Goal: Transaction & Acquisition: Purchase product/service

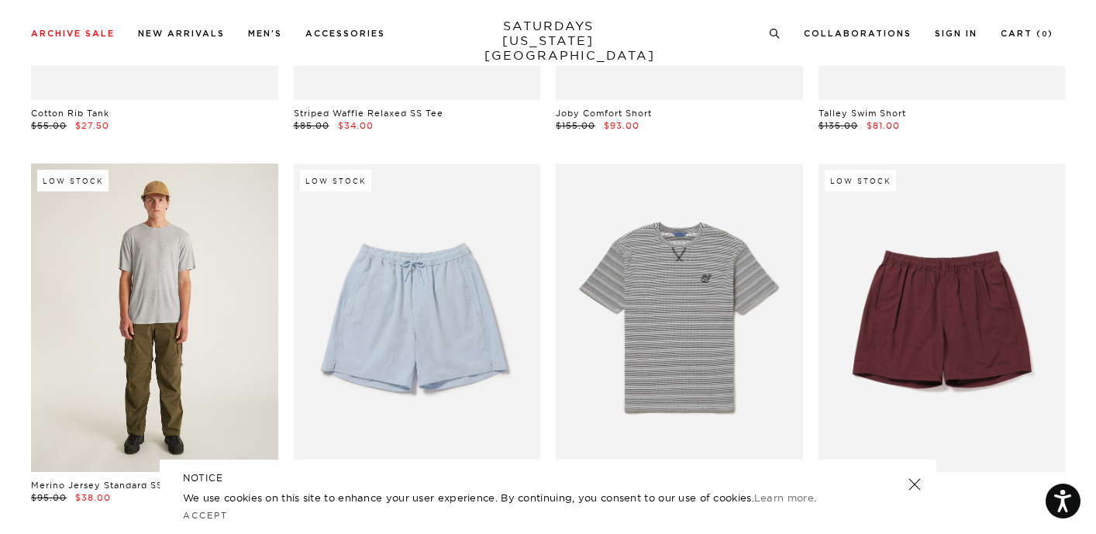
scroll to position [1557, 0]
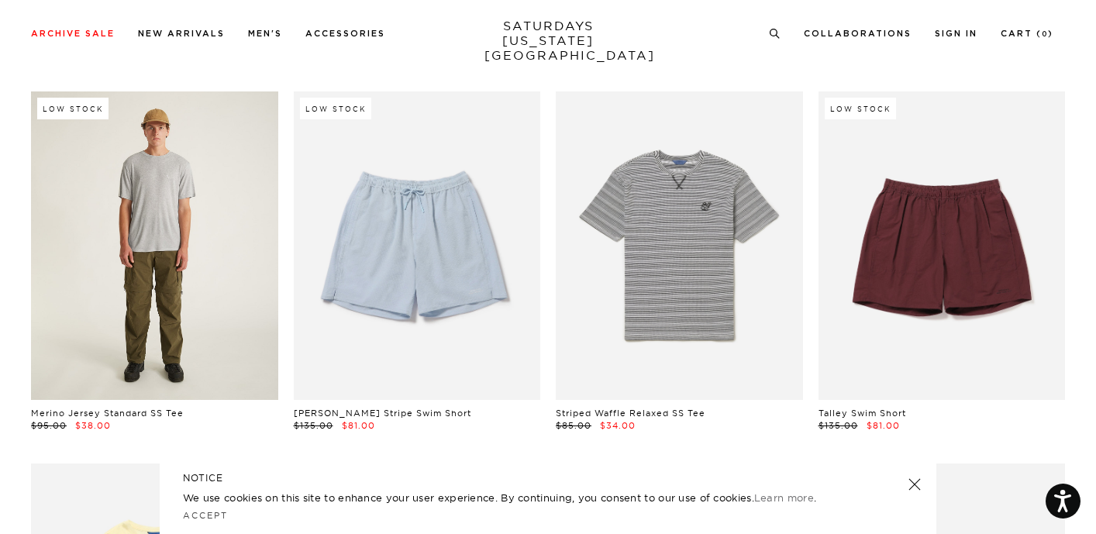
click at [166, 252] on link at bounding box center [154, 245] width 247 height 308
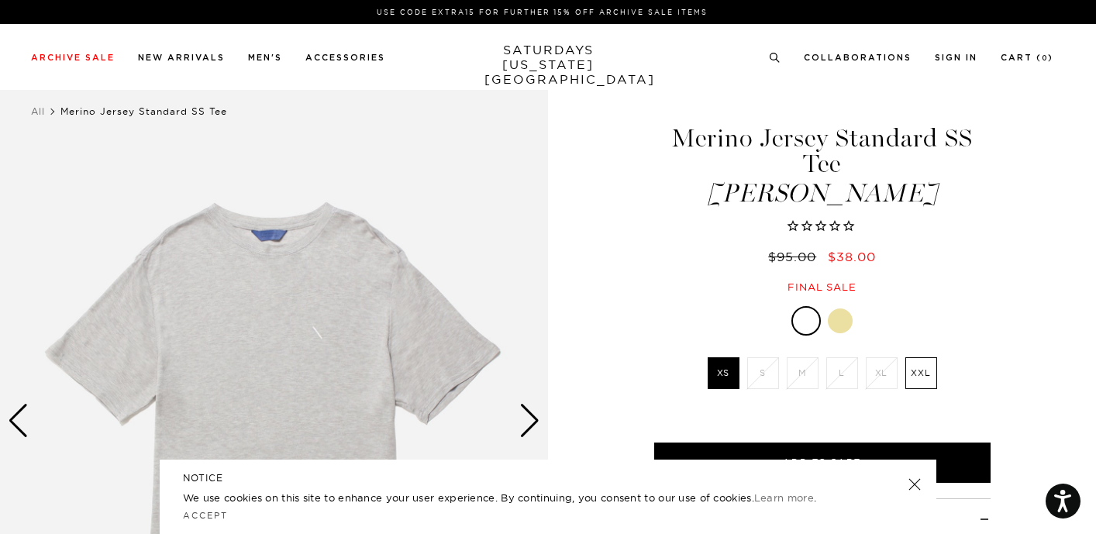
click at [835, 316] on div at bounding box center [840, 320] width 25 height 25
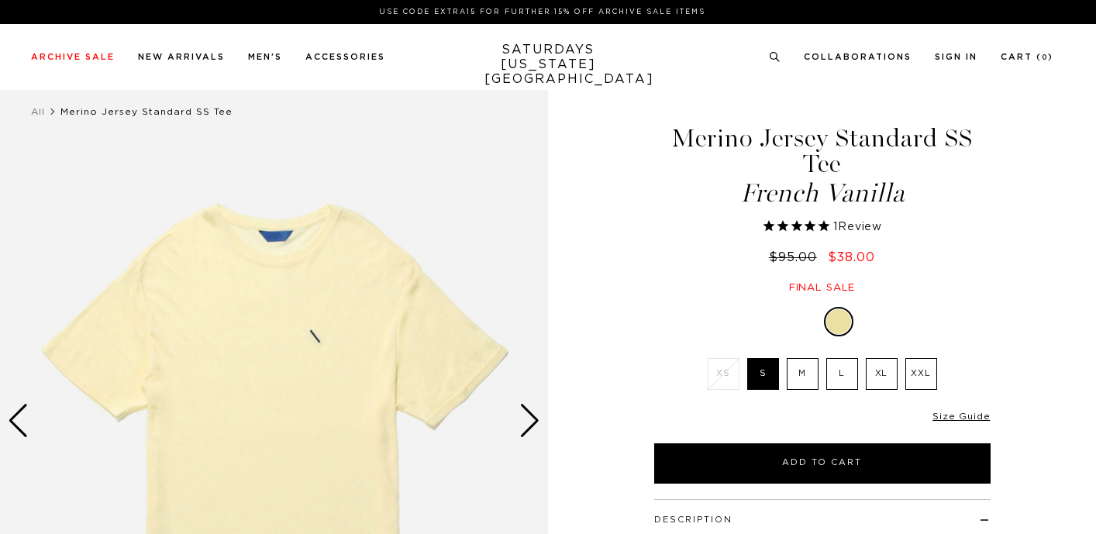
select select "recent"
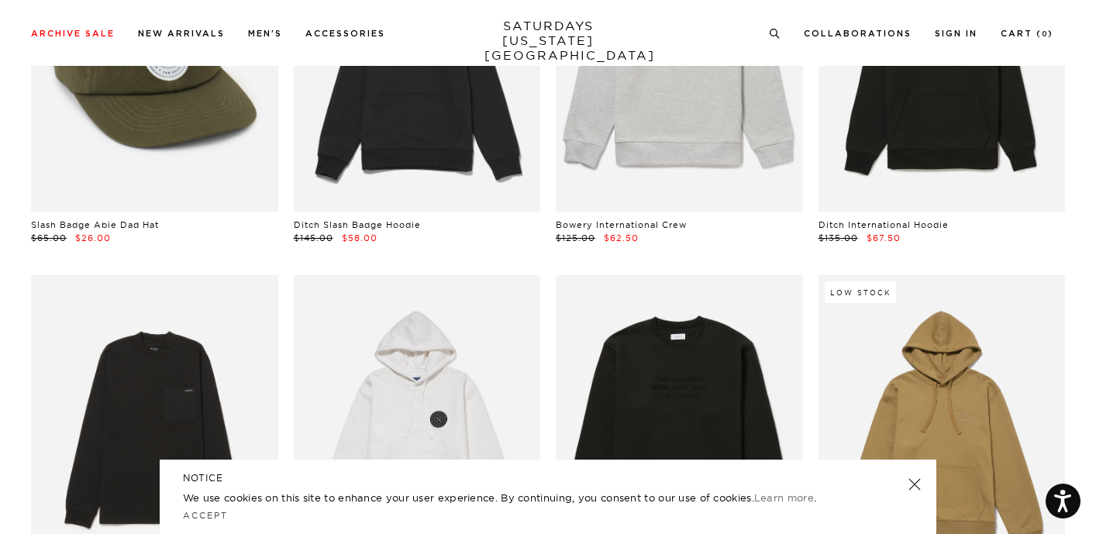
scroll to position [5507, 0]
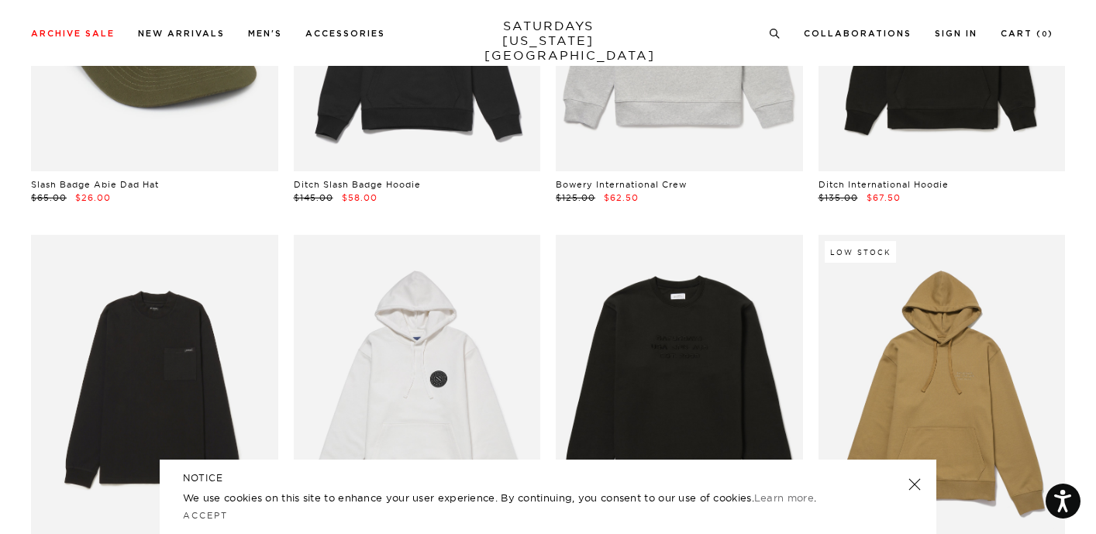
click at [915, 485] on link at bounding box center [915, 485] width 22 height 22
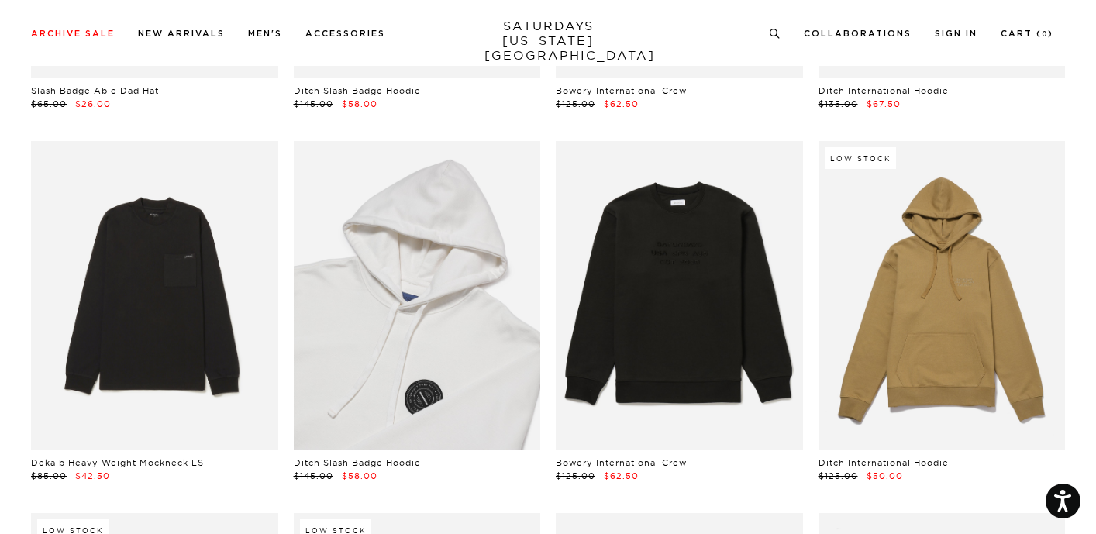
scroll to position [5601, 0]
click at [393, 340] on link at bounding box center [417, 294] width 247 height 308
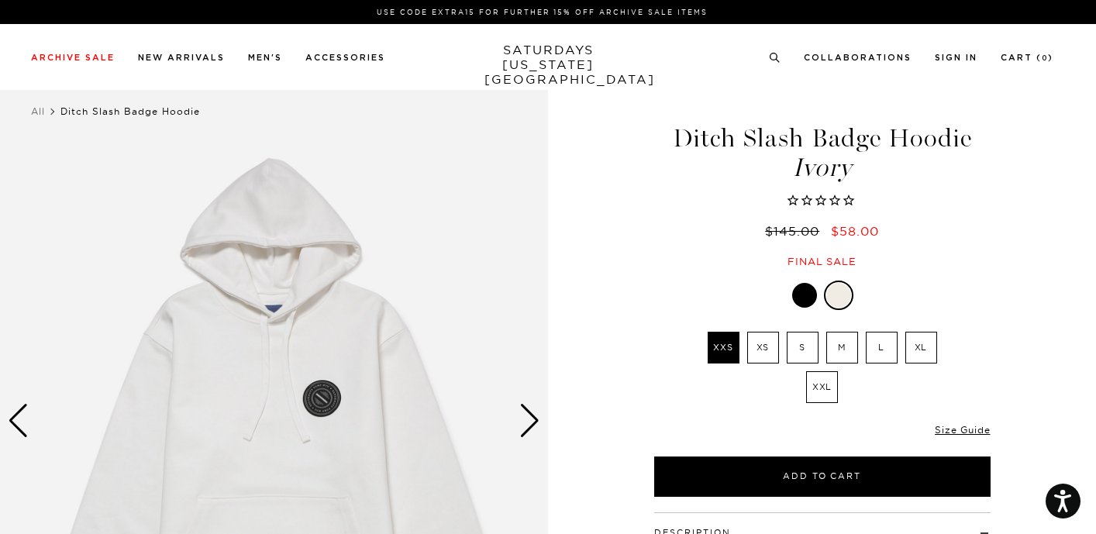
click at [842, 345] on label "M" at bounding box center [842, 348] width 32 height 32
click at [0, 0] on input "M" at bounding box center [0, 0] width 0 height 0
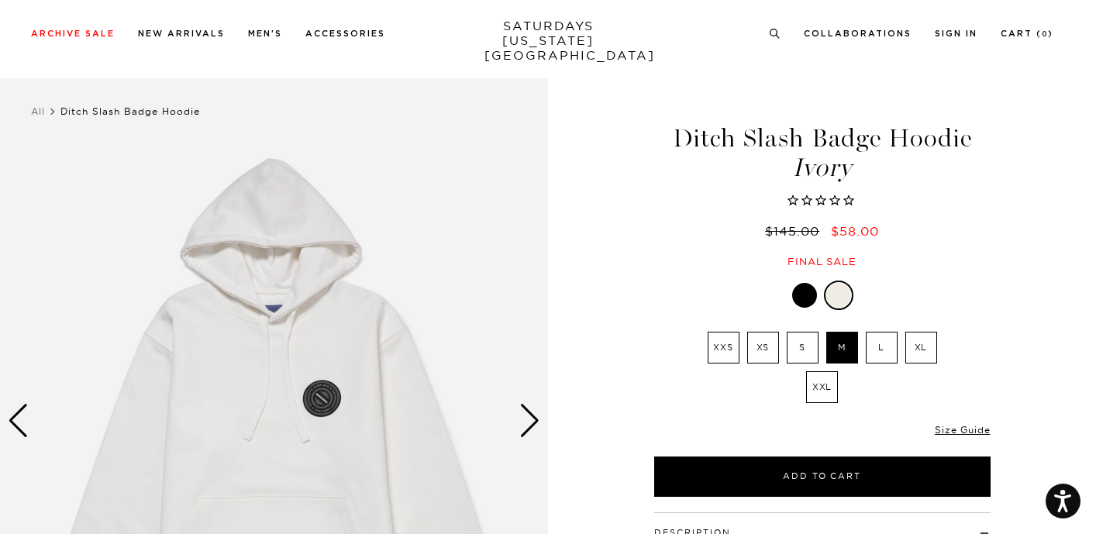
scroll to position [150, 0]
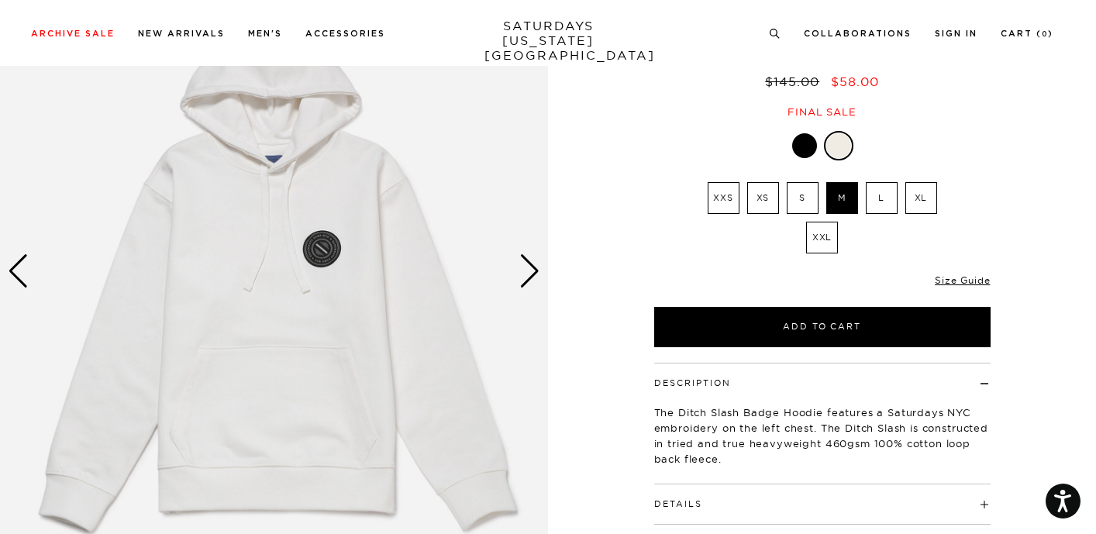
click at [533, 271] on div "Next slide" at bounding box center [529, 271] width 21 height 34
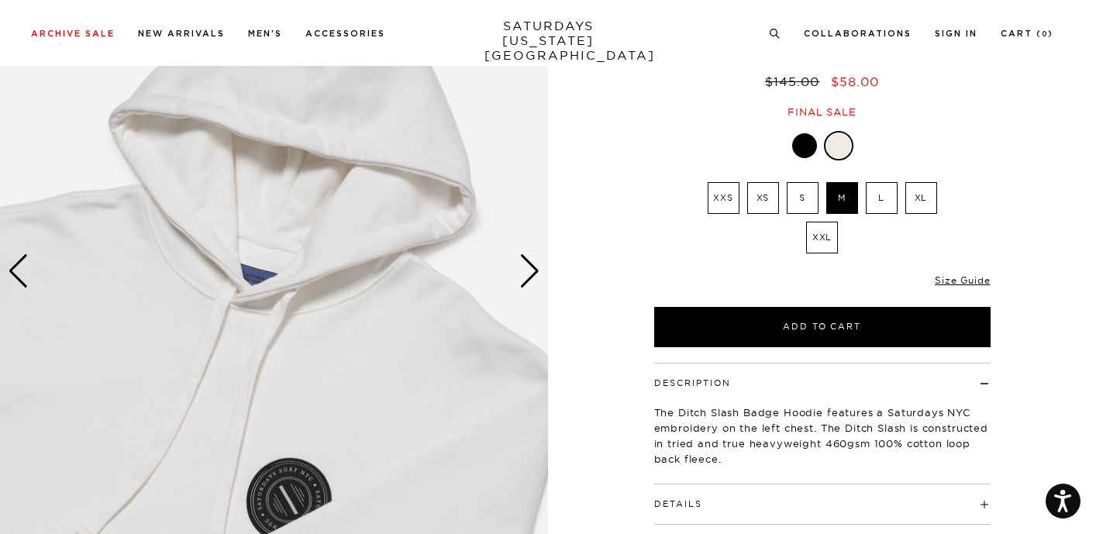
click at [533, 271] on div "Next slide" at bounding box center [529, 271] width 21 height 34
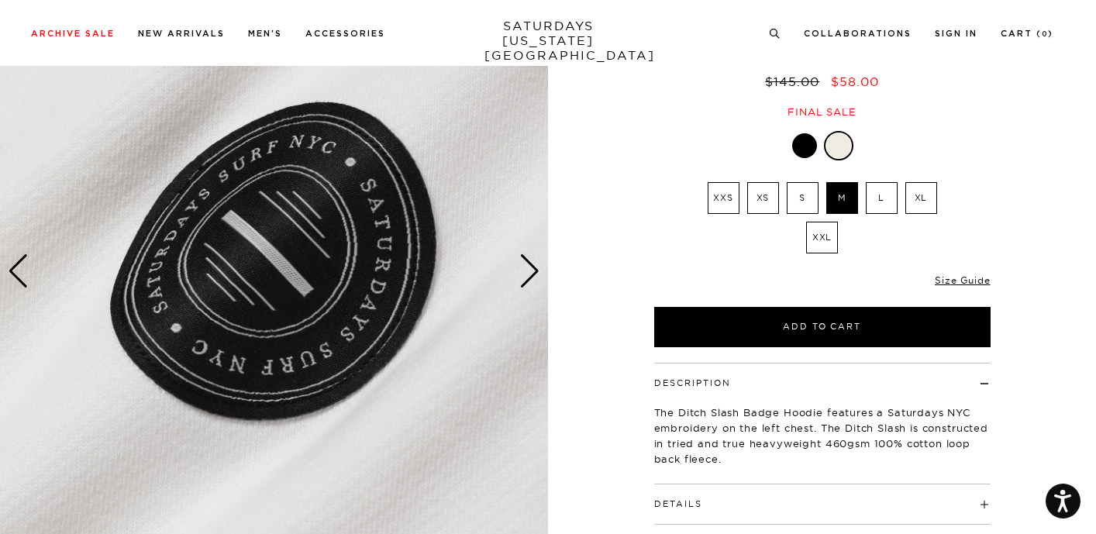
click at [533, 271] on div "Next slide" at bounding box center [529, 271] width 21 height 34
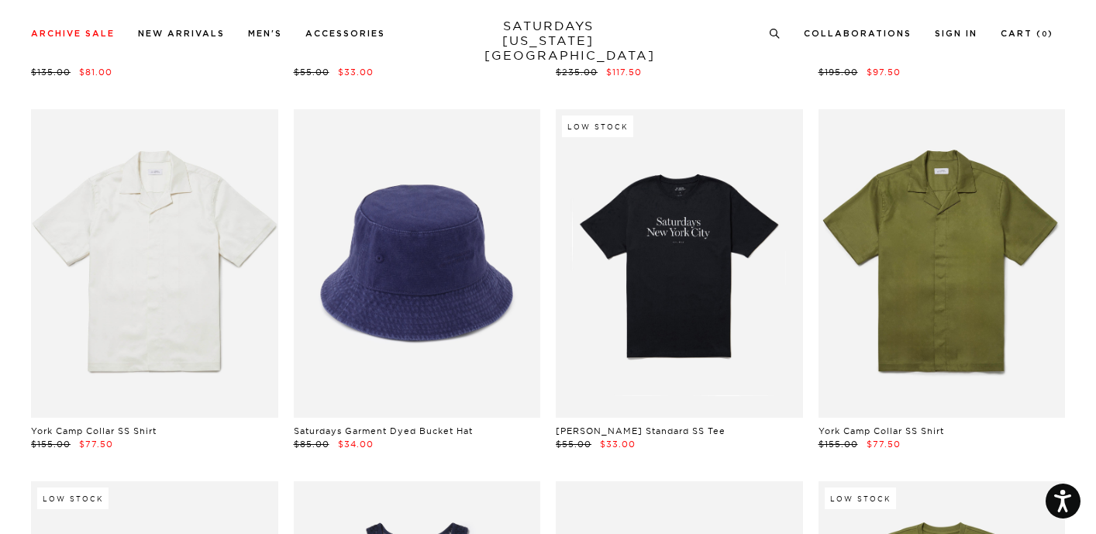
scroll to position [5949, 0]
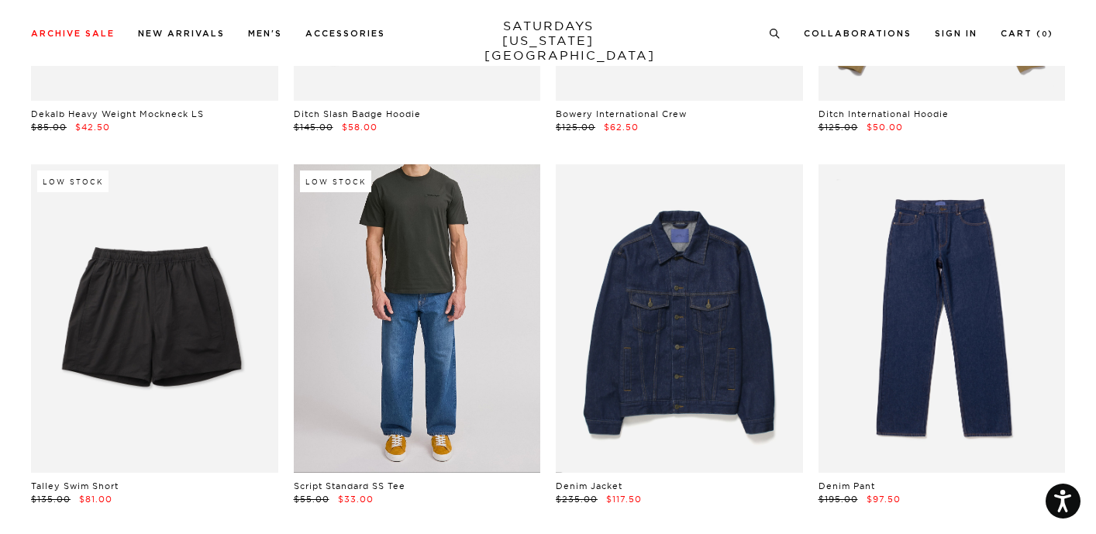
click at [434, 350] on link at bounding box center [417, 318] width 247 height 308
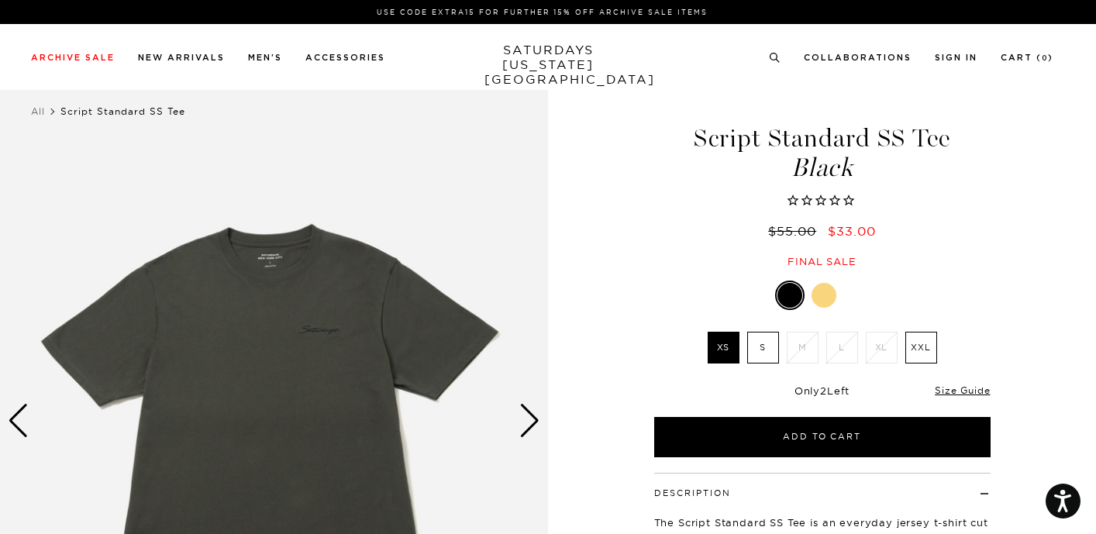
click at [824, 301] on div at bounding box center [823, 295] width 25 height 25
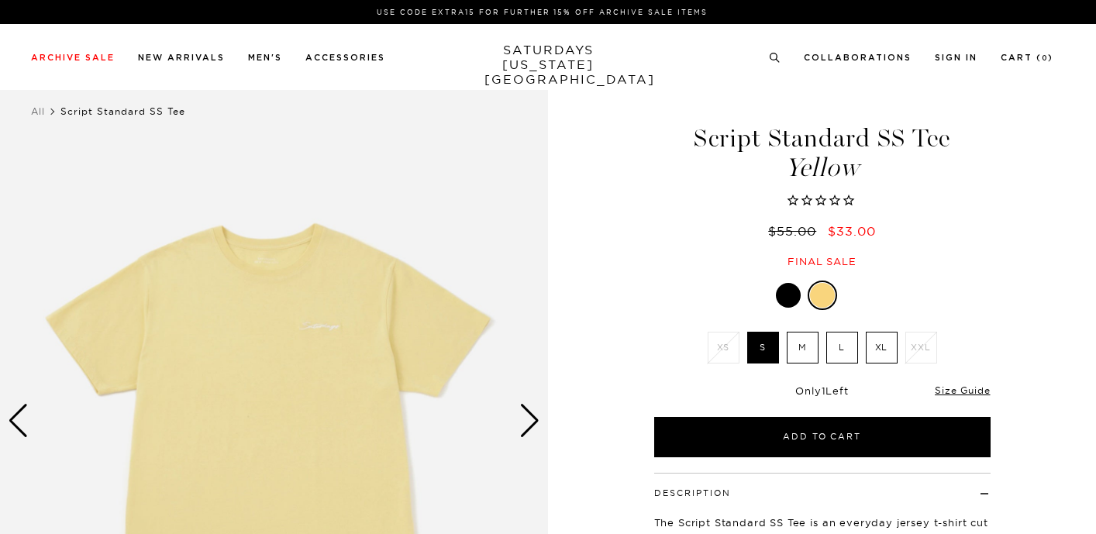
click at [787, 293] on div at bounding box center [788, 295] width 25 height 25
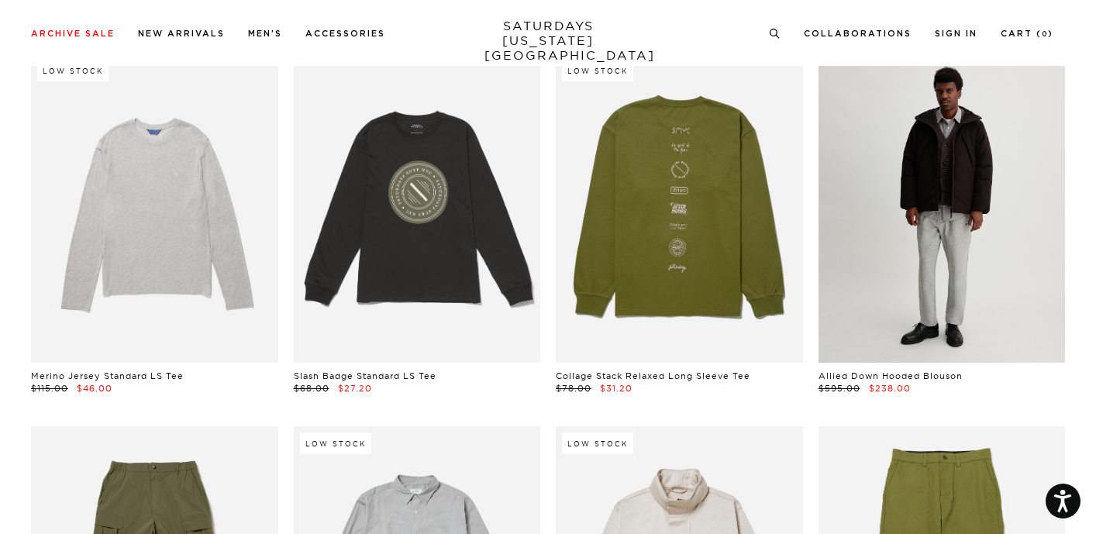
scroll to position [18736, 0]
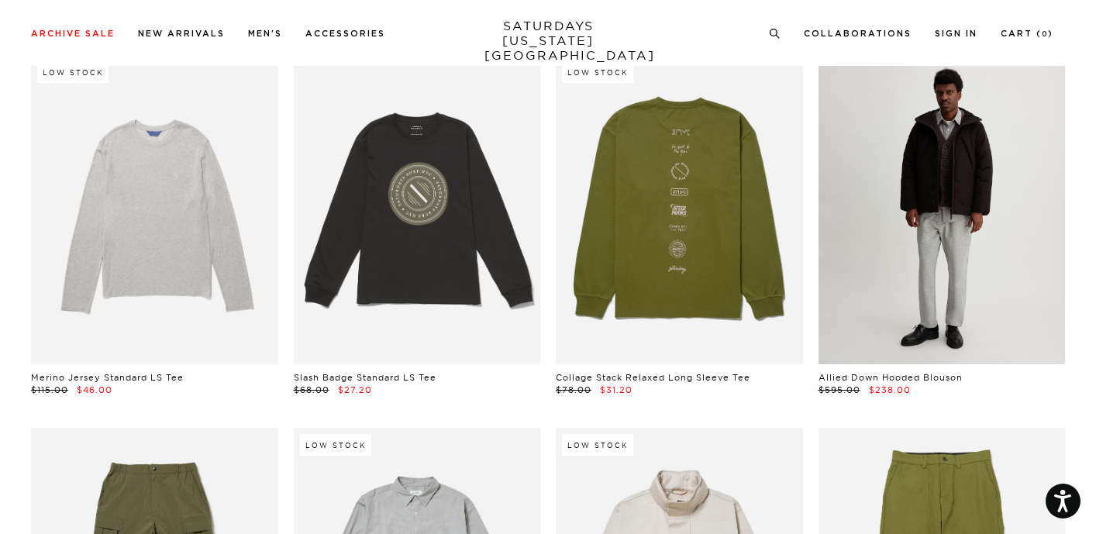
click at [968, 259] on link at bounding box center [941, 209] width 247 height 308
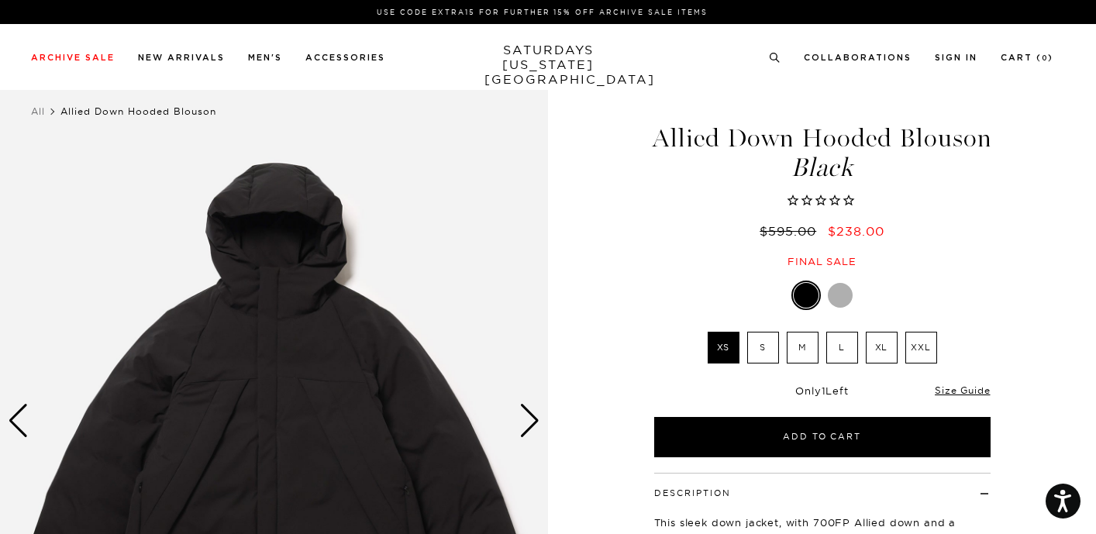
click at [842, 291] on div at bounding box center [840, 295] width 25 height 25
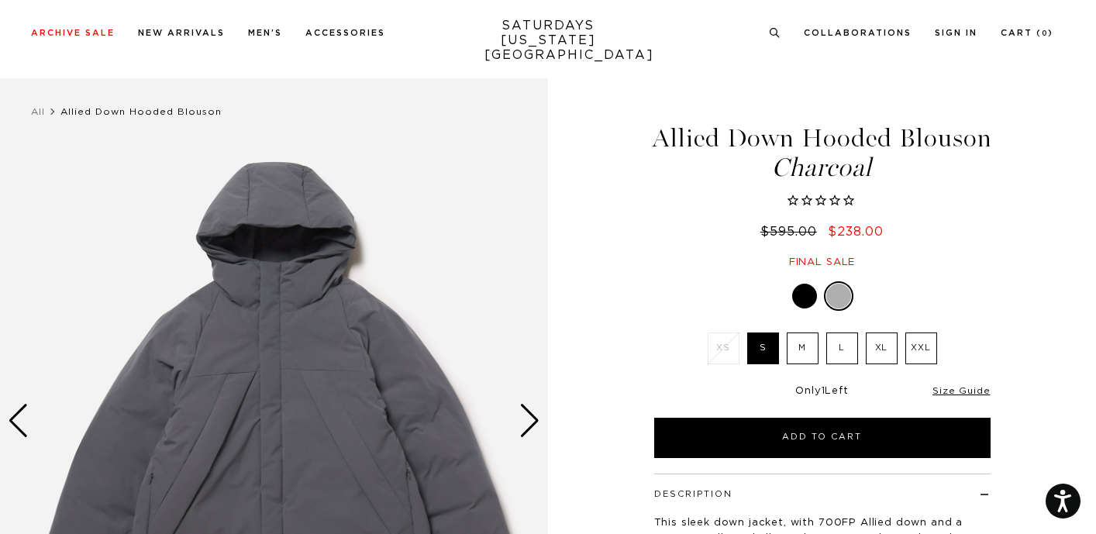
scroll to position [133, 0]
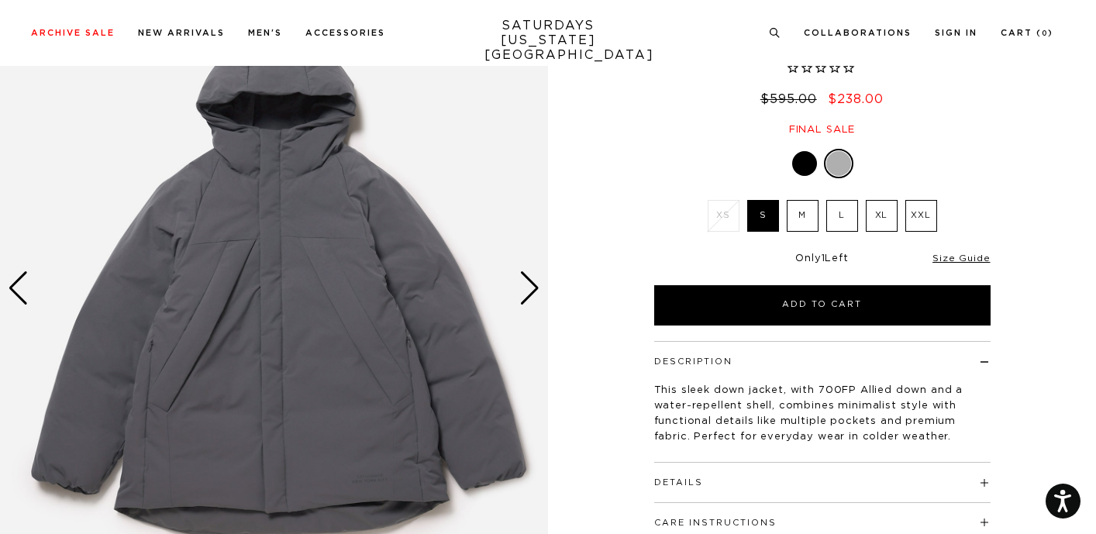
click at [529, 298] on div "Next slide" at bounding box center [529, 288] width 21 height 34
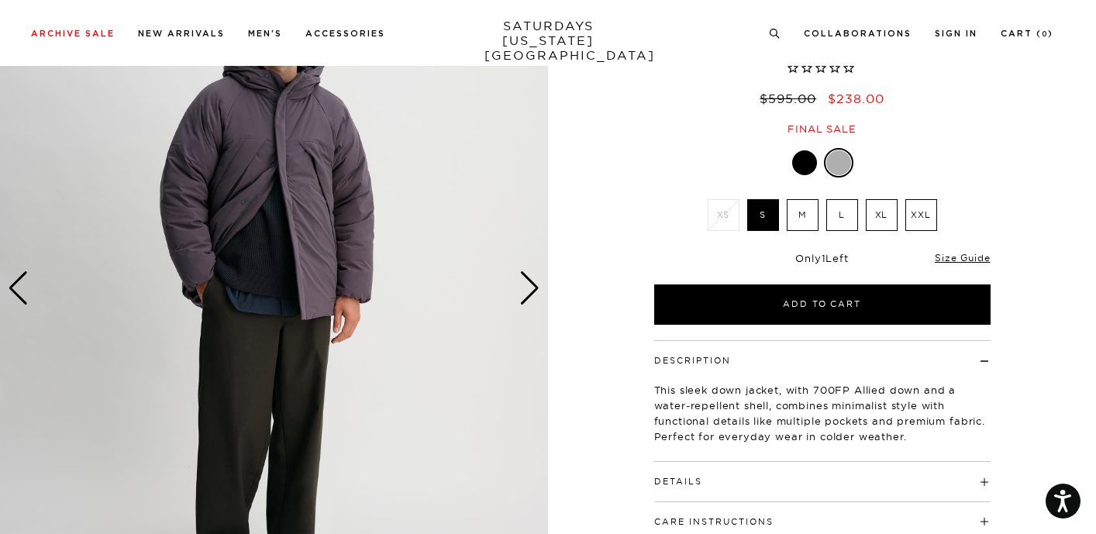
click at [529, 298] on div "Next slide" at bounding box center [529, 288] width 21 height 34
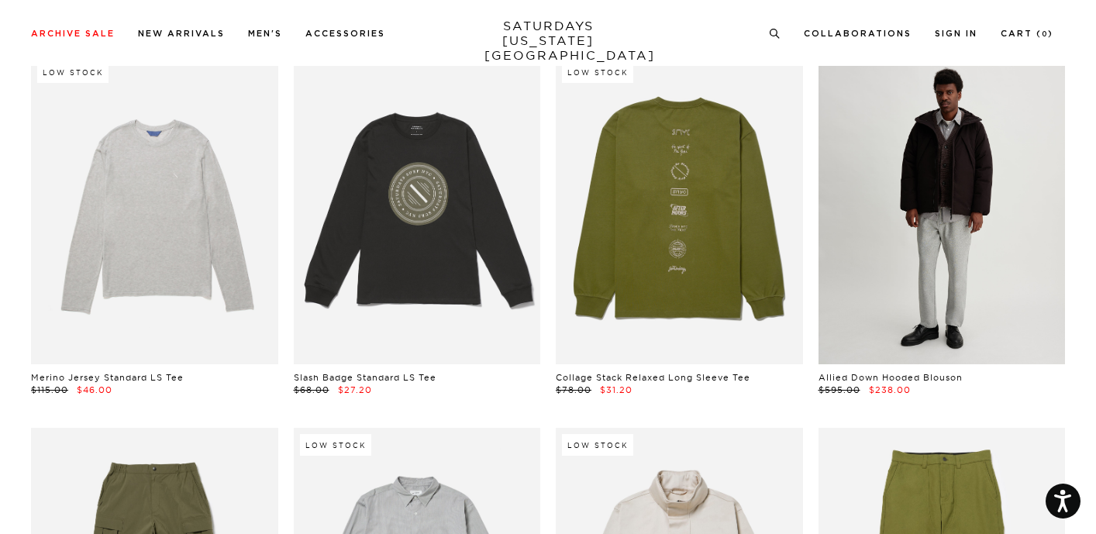
click at [863, 276] on link at bounding box center [941, 209] width 247 height 308
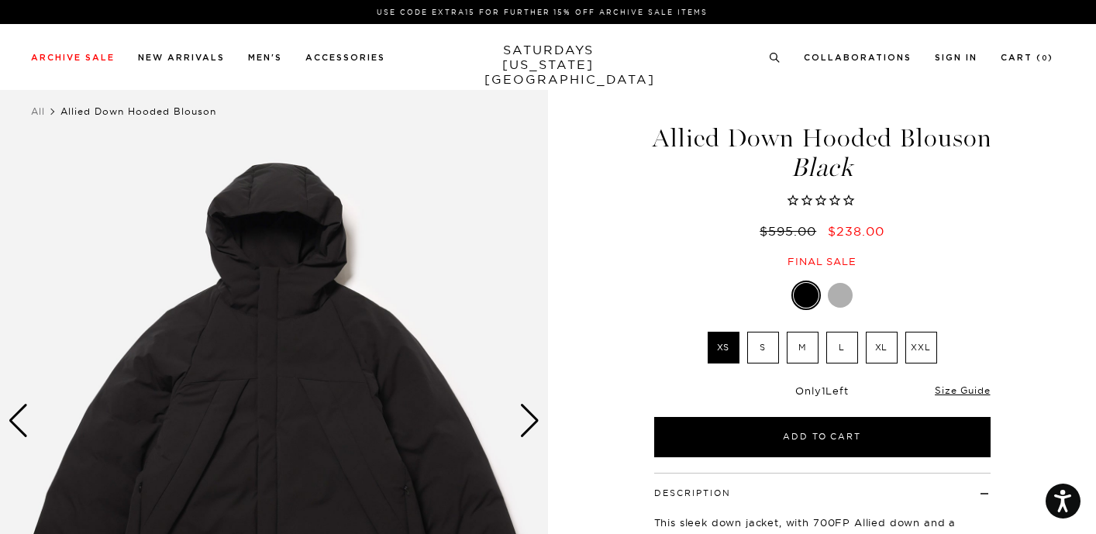
click at [839, 307] on div at bounding box center [840, 295] width 25 height 25
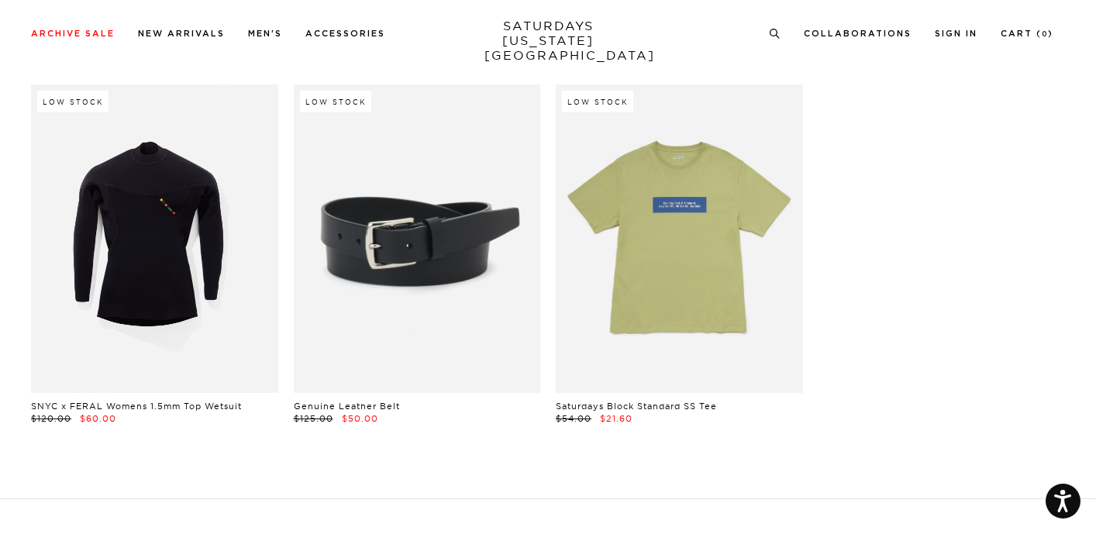
scroll to position [34934, 0]
